Goal: Information Seeking & Learning: Find specific fact

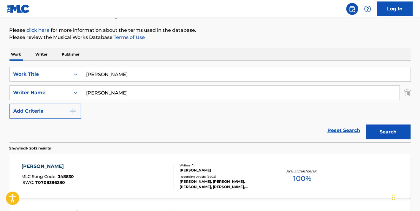
scroll to position [64, 0]
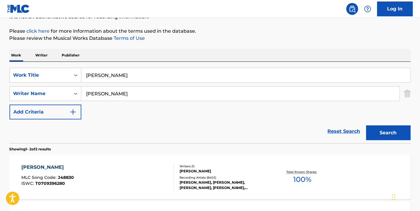
click at [110, 75] on input "[PERSON_NAME]" at bounding box center [245, 75] width 329 height 14
paste input "Can'T Please 'Em All"
click at [121, 76] on input "Can'T Please 'Em All" at bounding box center [245, 75] width 329 height 14
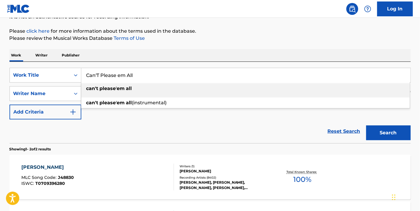
click at [99, 73] on input "Can'T Please em All" at bounding box center [245, 75] width 329 height 14
type input "Can't Please em All"
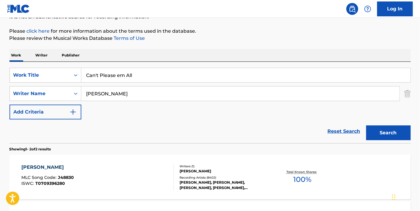
click at [169, 128] on div "Reset Search Search" at bounding box center [209, 131] width 401 height 24
click at [131, 88] on input "[PERSON_NAME]" at bounding box center [240, 93] width 318 height 14
type input "[PERSON_NAME]"
click at [366, 125] on button "Search" at bounding box center [388, 132] width 45 height 15
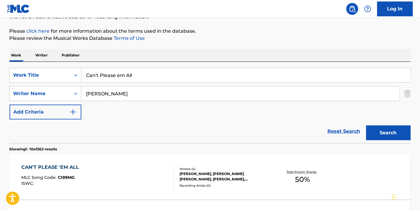
scroll to position [107, 0]
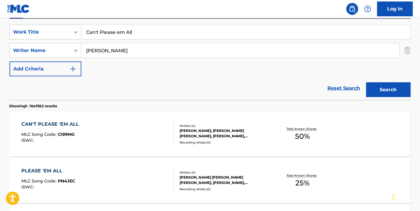
click at [157, 128] on div "CAN'T PLEASE 'EM ALL MLC Song Code : CI99MG ISWC :" at bounding box center [97, 133] width 153 height 27
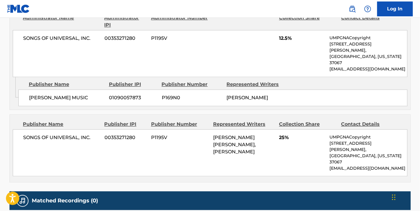
scroll to position [426, 0]
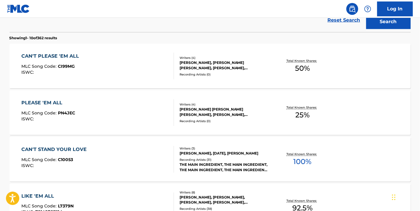
scroll to position [176, 0]
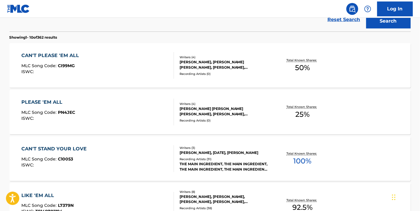
click at [175, 111] on div "Writers ( 4 ) [PERSON_NAME] [PERSON_NAME] [PERSON_NAME], [PERSON_NAME], [PERSON…" at bounding box center [221, 112] width 95 height 21
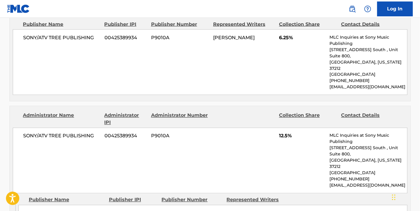
scroll to position [307, 0]
